Goal: Task Accomplishment & Management: Manage account settings

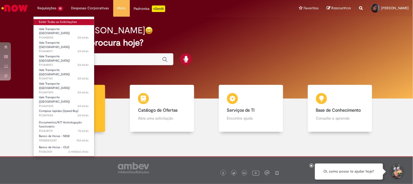
click at [58, 20] on link "Exibir Todas as Solicitações" at bounding box center [64, 22] width 61 height 6
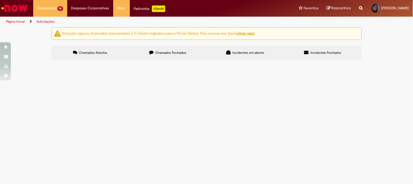
click at [175, 52] on span "Chamados Fechados" at bounding box center [170, 52] width 31 height 4
click at [0, 0] on link "2" at bounding box center [0, 0] width 0 height 0
click at [0, 0] on span "Solicito a exclusão do desconto em folha da funcionária [PERSON_NAME], ID: 9979…" at bounding box center [0, 0] width 0 height 0
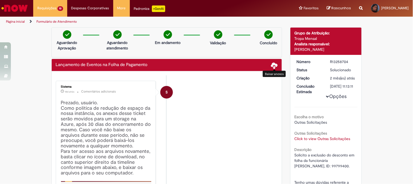
click at [268, 62] on div "Lançamento de Eventos na Folha de Pagamento Baixar anexos" at bounding box center [167, 65] width 222 height 7
click at [272, 63] on span at bounding box center [274, 65] width 7 height 7
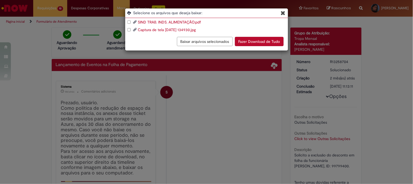
click at [283, 11] on icon "Blob Storage Download Modal" at bounding box center [283, 13] width 5 height 6
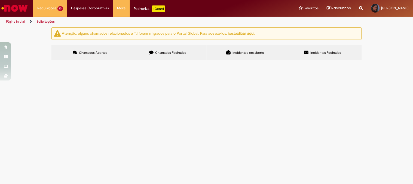
click at [144, 54] on label "Chamados Fechados" at bounding box center [168, 52] width 78 height 15
click at [0, 0] on link "2" at bounding box center [0, 0] width 0 height 0
click at [0, 0] on link "1" at bounding box center [0, 0] width 0 height 0
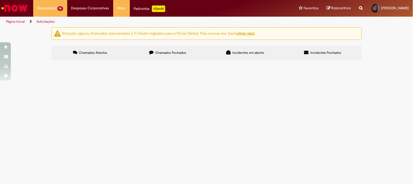
scroll to position [259, 0]
drag, startPoint x: 138, startPoint y: 112, endPoint x: 144, endPoint y: 141, distance: 29.5
click at [0, 0] on span "Solicito a exclusão do desconto em folha dos funcionários listados abaixo. [PER…" at bounding box center [0, 0] width 0 height 0
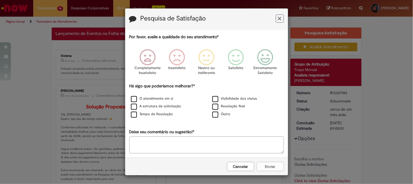
click at [280, 20] on button "Feedback" at bounding box center [280, 18] width 8 height 8
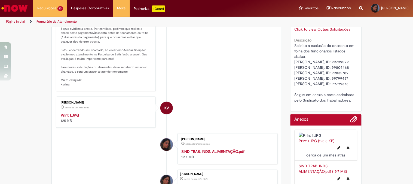
scroll to position [30, 0]
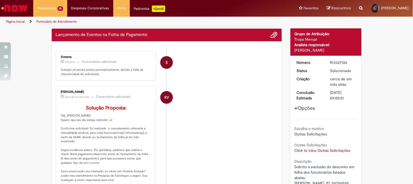
click at [0, 0] on button "Opções" at bounding box center [0, 0] width 0 height 0
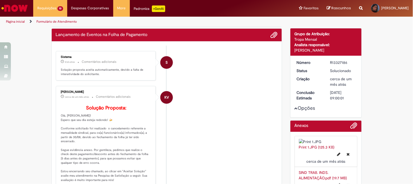
click at [0, 0] on button "Opções" at bounding box center [0, 0] width 0 height 0
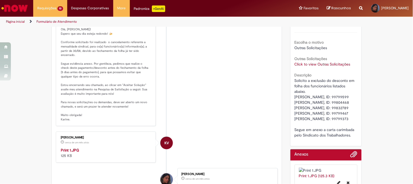
scroll to position [147, 0]
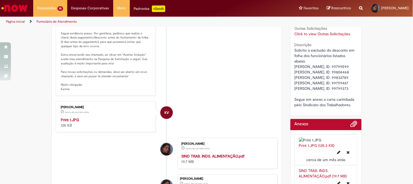
click at [98, 117] on img "Histórico de tíquete" at bounding box center [106, 117] width 91 height 0
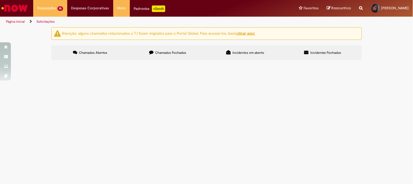
click at [172, 58] on label "Chamados Fechados" at bounding box center [168, 52] width 78 height 15
click at [0, 0] on link "2" at bounding box center [0, 0] width 0 height 0
click at [111, 53] on label "Chamados Abertos" at bounding box center [90, 52] width 78 height 15
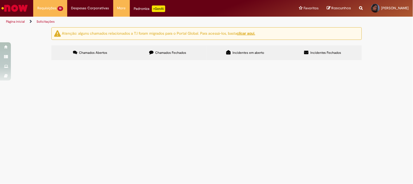
click at [0, 0] on span "pagamento de jantar, visita do diretor." at bounding box center [0, 0] width 0 height 0
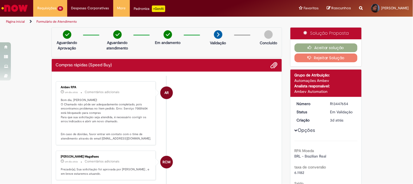
scroll to position [30, 0]
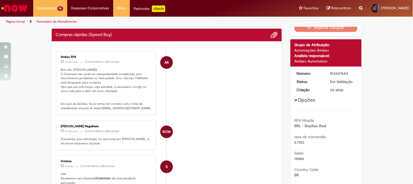
click at [140, 78] on p "Bom dia, [PERSON_NAME]! O Chamado não pôde ser adequadamente completado, pois e…" at bounding box center [106, 89] width 91 height 43
click at [193, 77] on li "AR Ambev RPA um dia atrás um dia atrás Comentários adicionais Bom dia, [PERSON_…" at bounding box center [167, 83] width 222 height 64
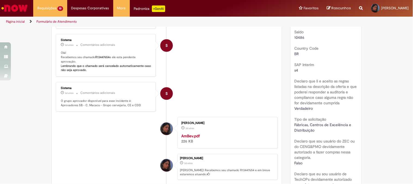
scroll to position [0, 0]
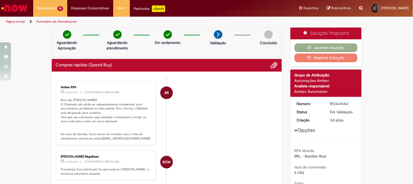
click at [135, 108] on p "Bom dia, [PERSON_NAME]! O Chamado não pôde ser adequadamente completado, pois e…" at bounding box center [106, 119] width 91 height 43
copy p "70001604"
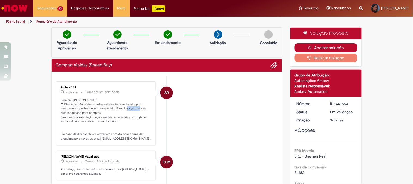
click at [308, 44] on button "Aceitar solução" at bounding box center [326, 47] width 63 height 9
